Goal: Task Accomplishment & Management: Manage account settings

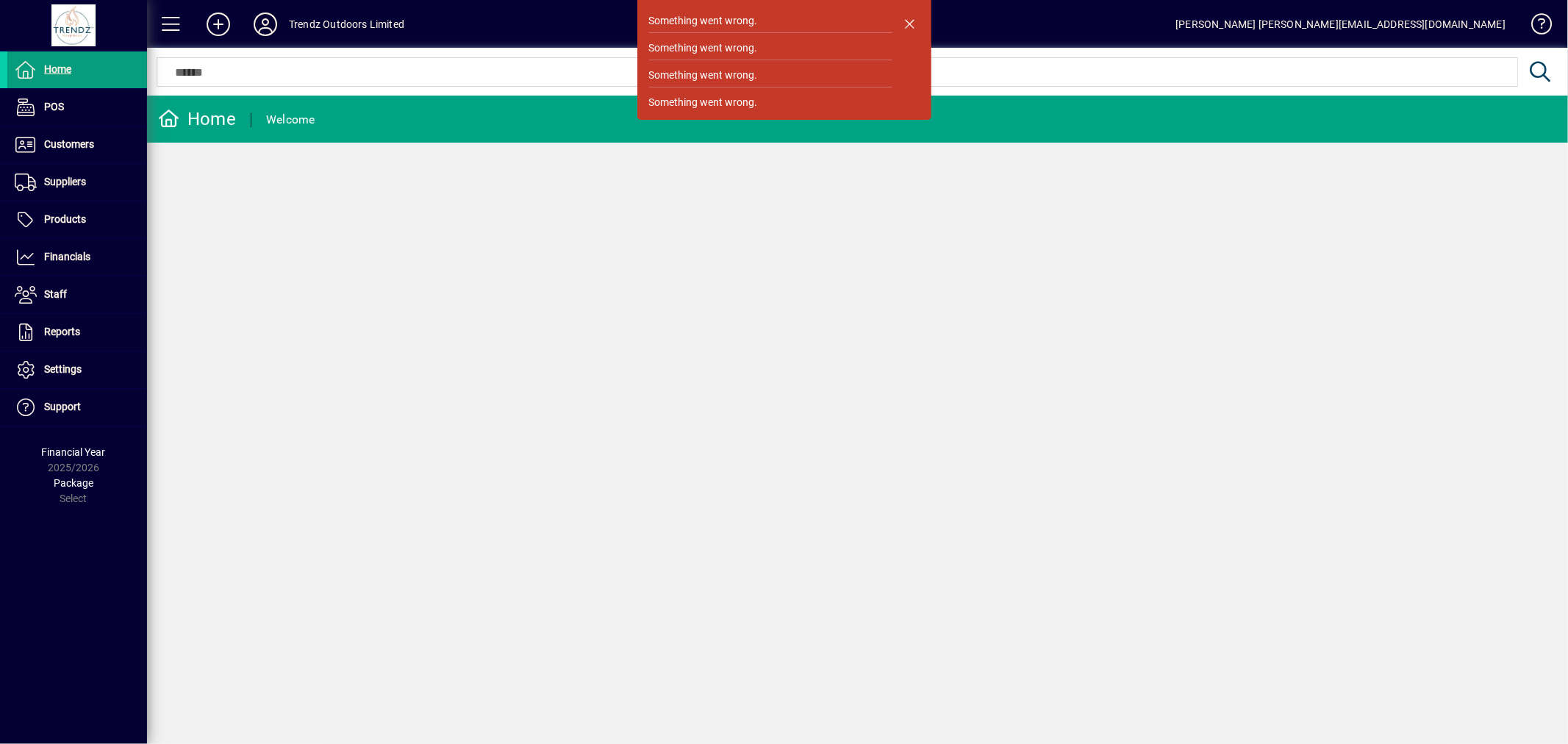
click at [265, 15] on icon at bounding box center [265, 24] width 30 height 23
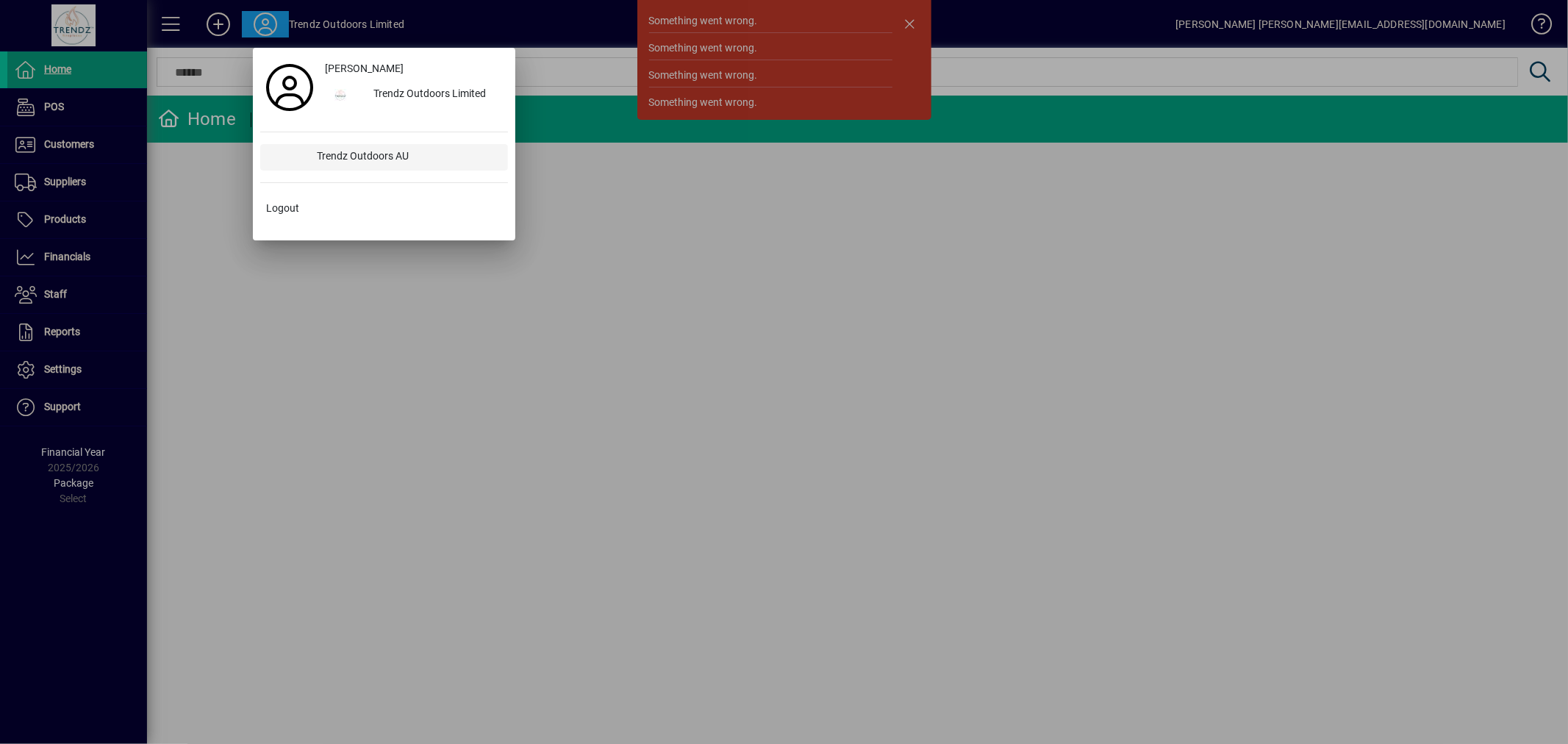
click at [420, 155] on div "Trendz Outdoors AU" at bounding box center [406, 157] width 202 height 27
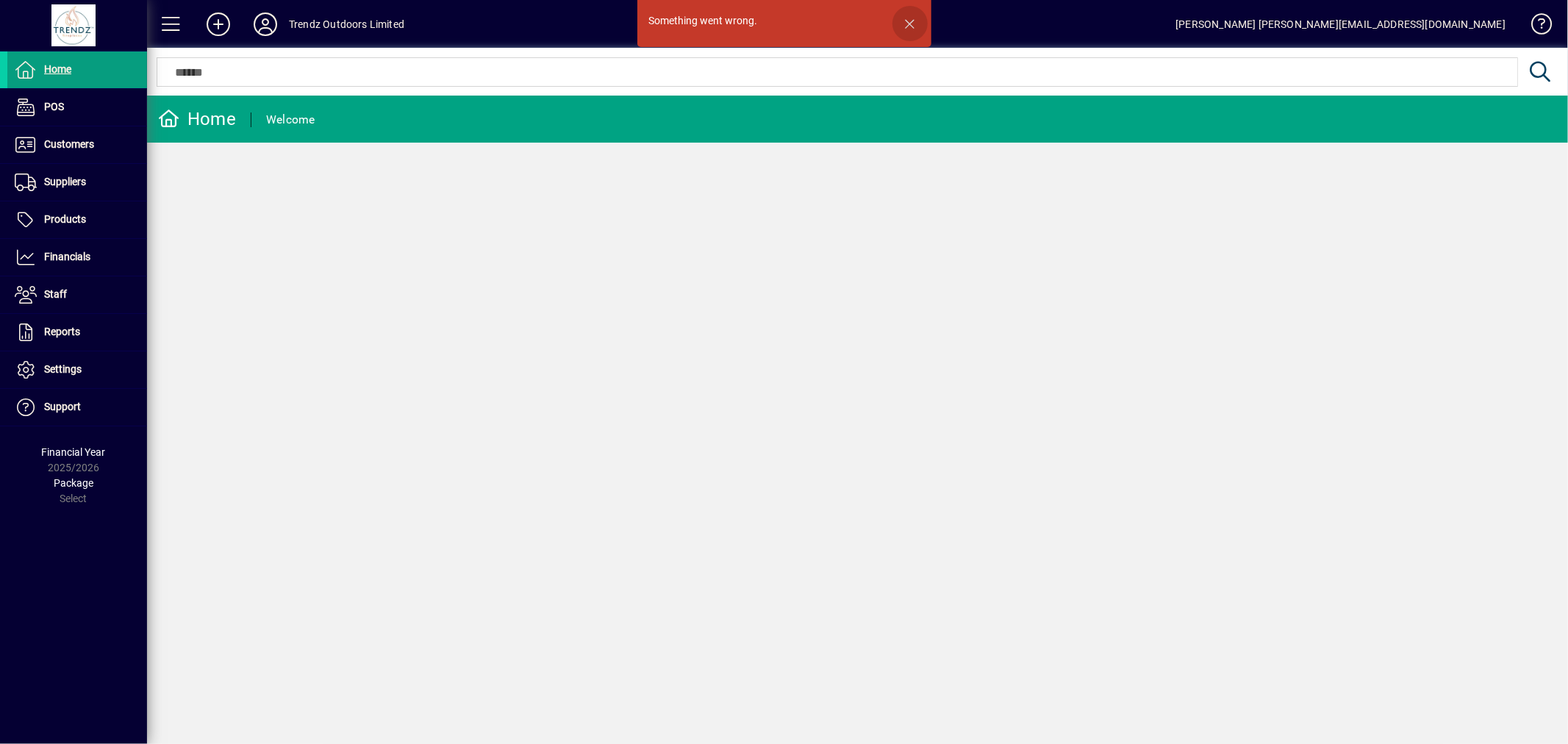
click at [905, 23] on span "button" at bounding box center [909, 23] width 35 height 35
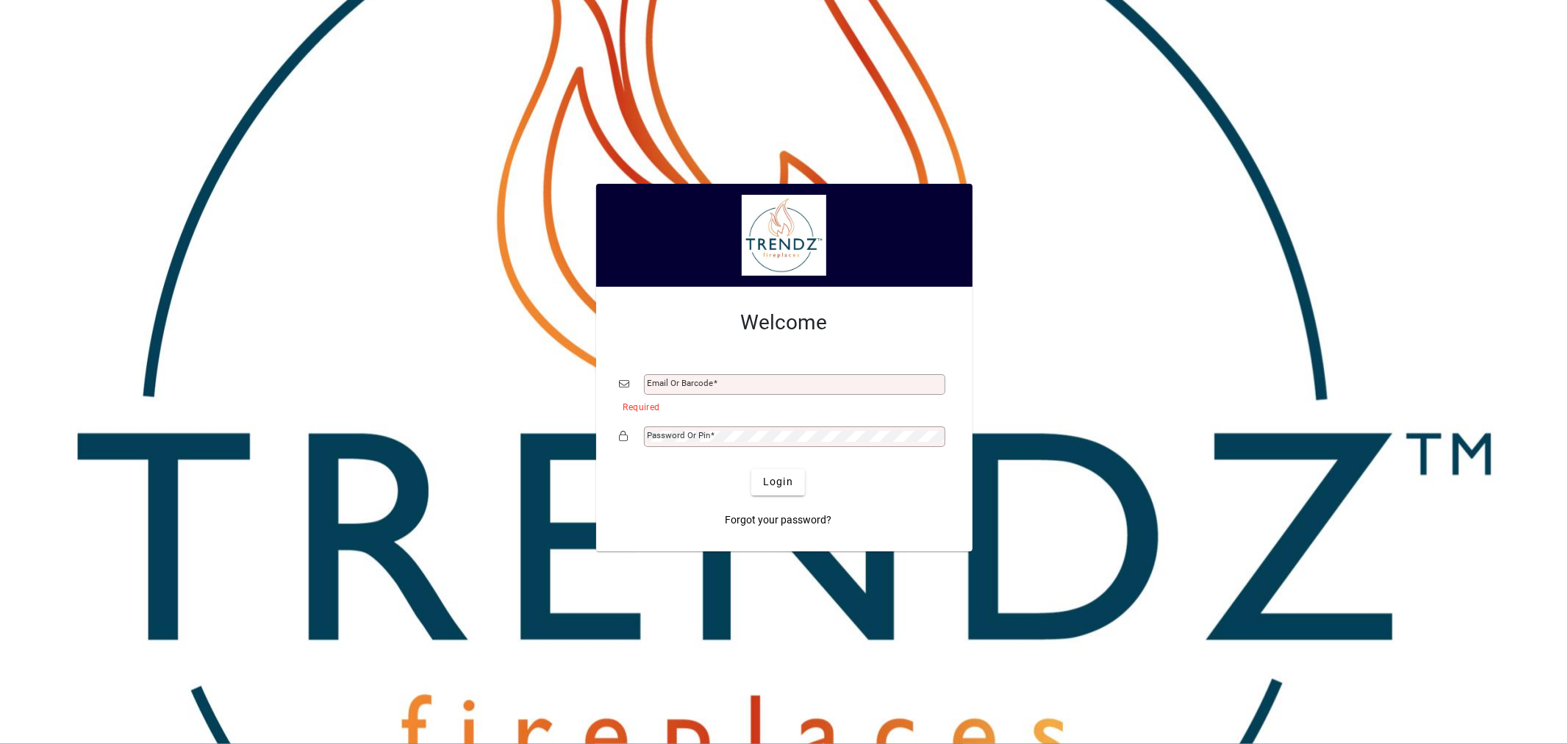
type input "**********"
click at [773, 485] on span "Login" at bounding box center [778, 481] width 31 height 16
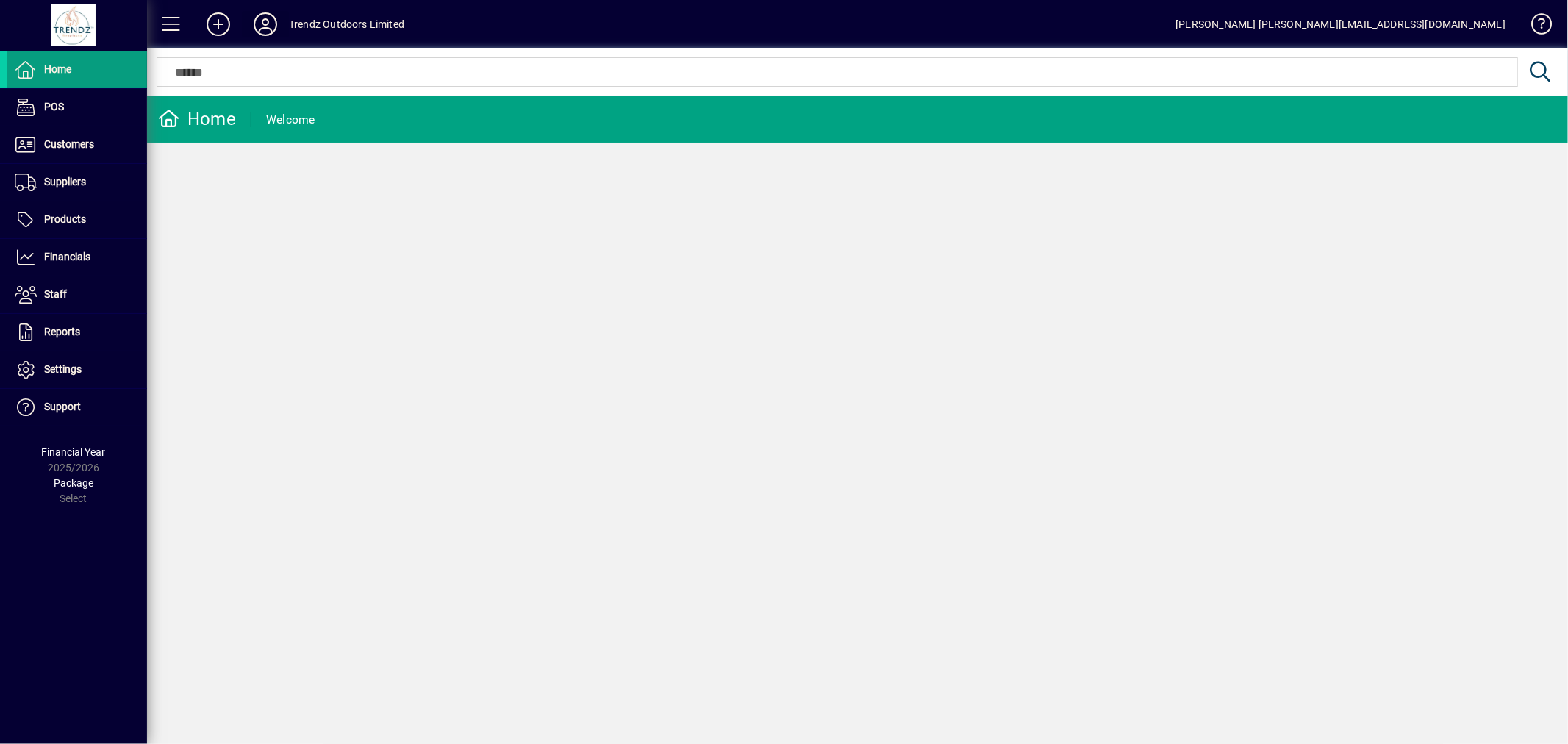
click at [266, 24] on icon at bounding box center [265, 24] width 30 height 23
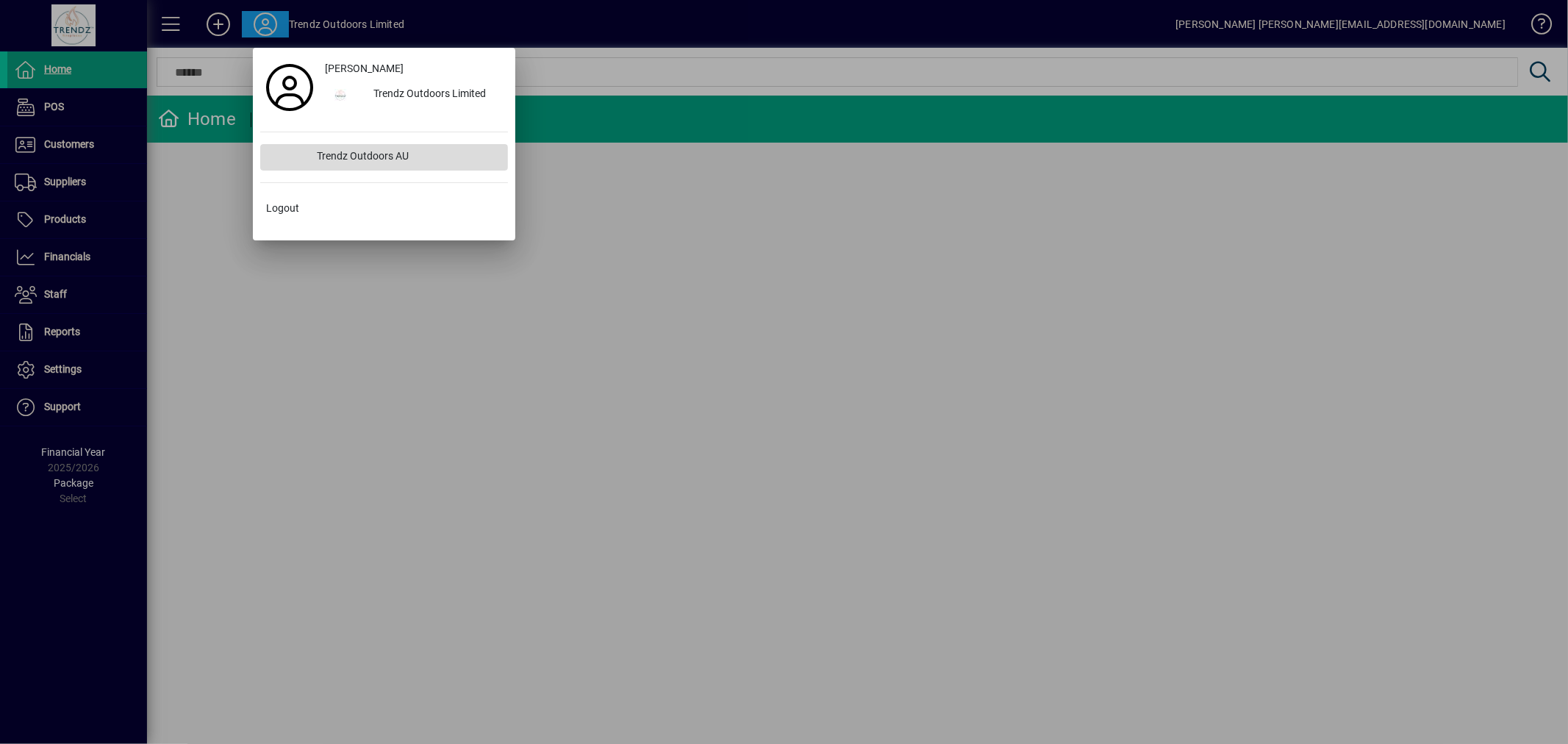
click at [394, 160] on div "Trendz Outdoors AU" at bounding box center [406, 157] width 202 height 27
